Goal: Navigation & Orientation: Find specific page/section

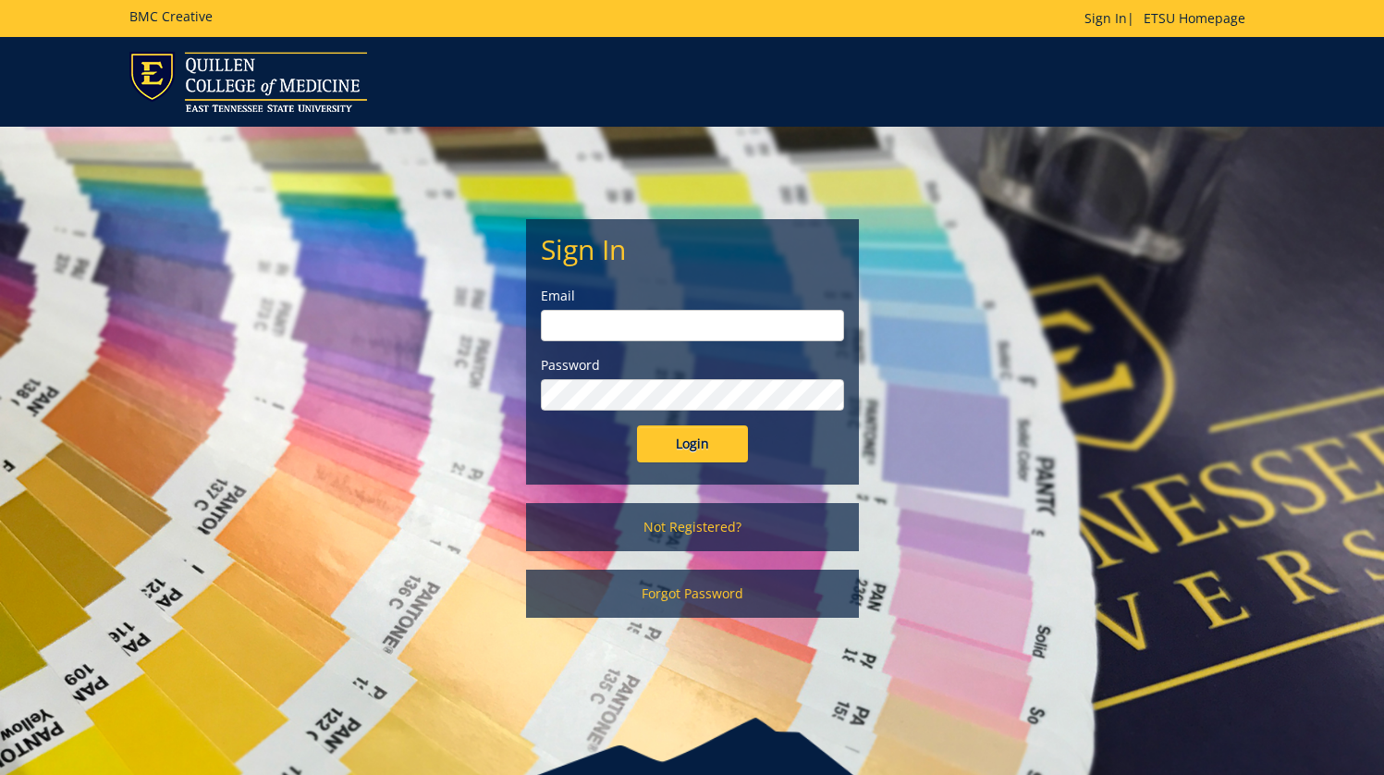
type input "[EMAIL_ADDRESS][DOMAIN_NAME]"
click at [705, 462] on div "Sign In Email [EMAIL_ADDRESS][DOMAIN_NAME] Password Login" at bounding box center [692, 351] width 331 height 263
click at [698, 452] on input "Login" at bounding box center [692, 443] width 111 height 37
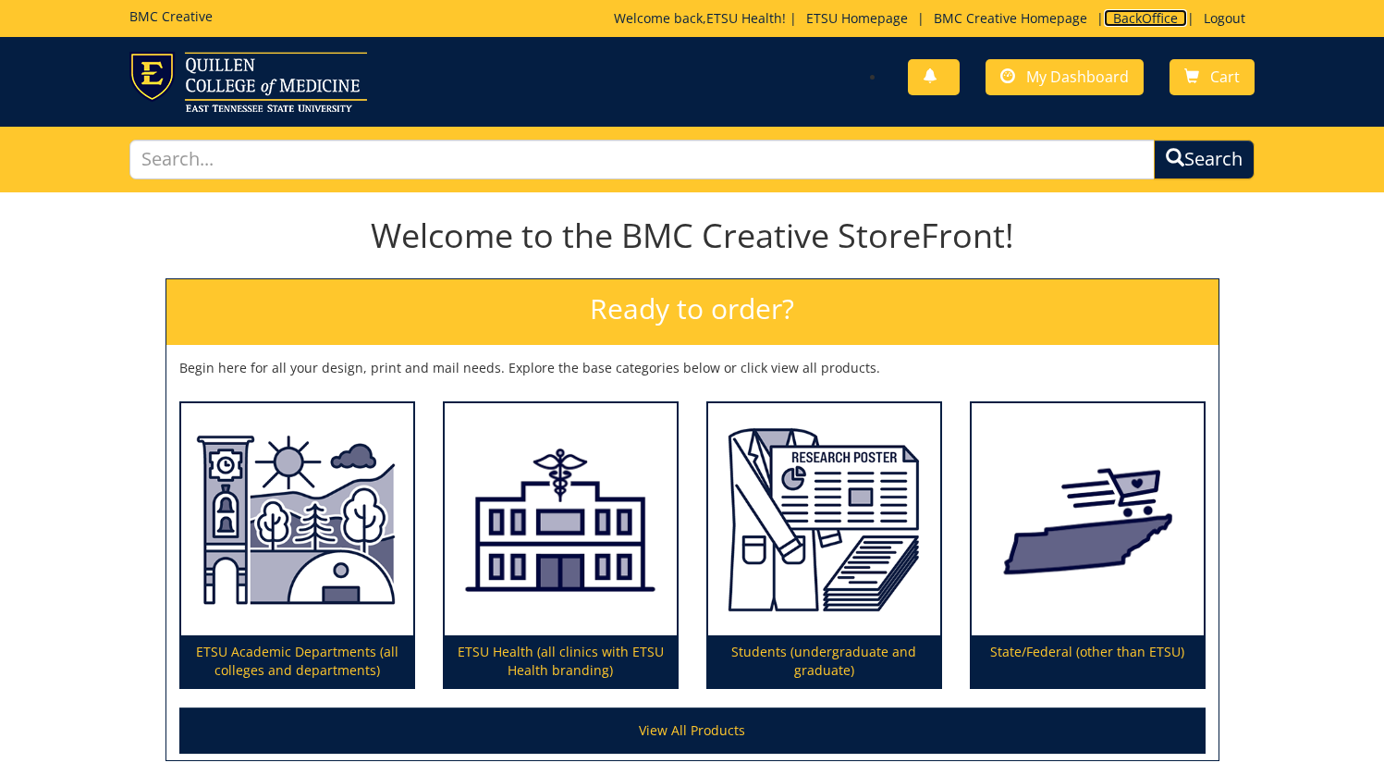
click at [1144, 16] on link "BackOffice" at bounding box center [1145, 18] width 83 height 18
